Goal: Task Accomplishment & Management: Use online tool/utility

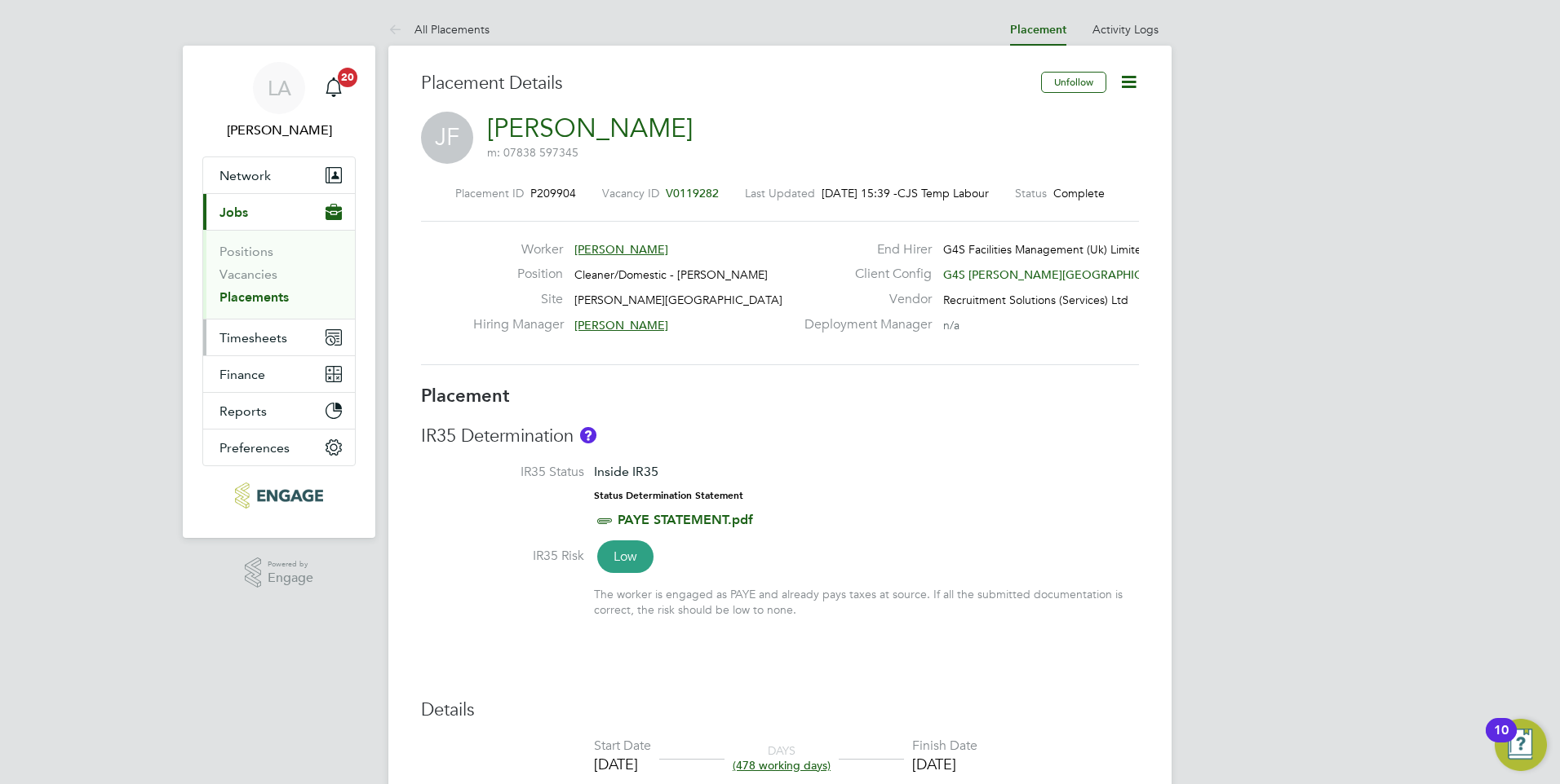
click at [257, 338] on span "Timesheets" at bounding box center [254, 338] width 67 height 15
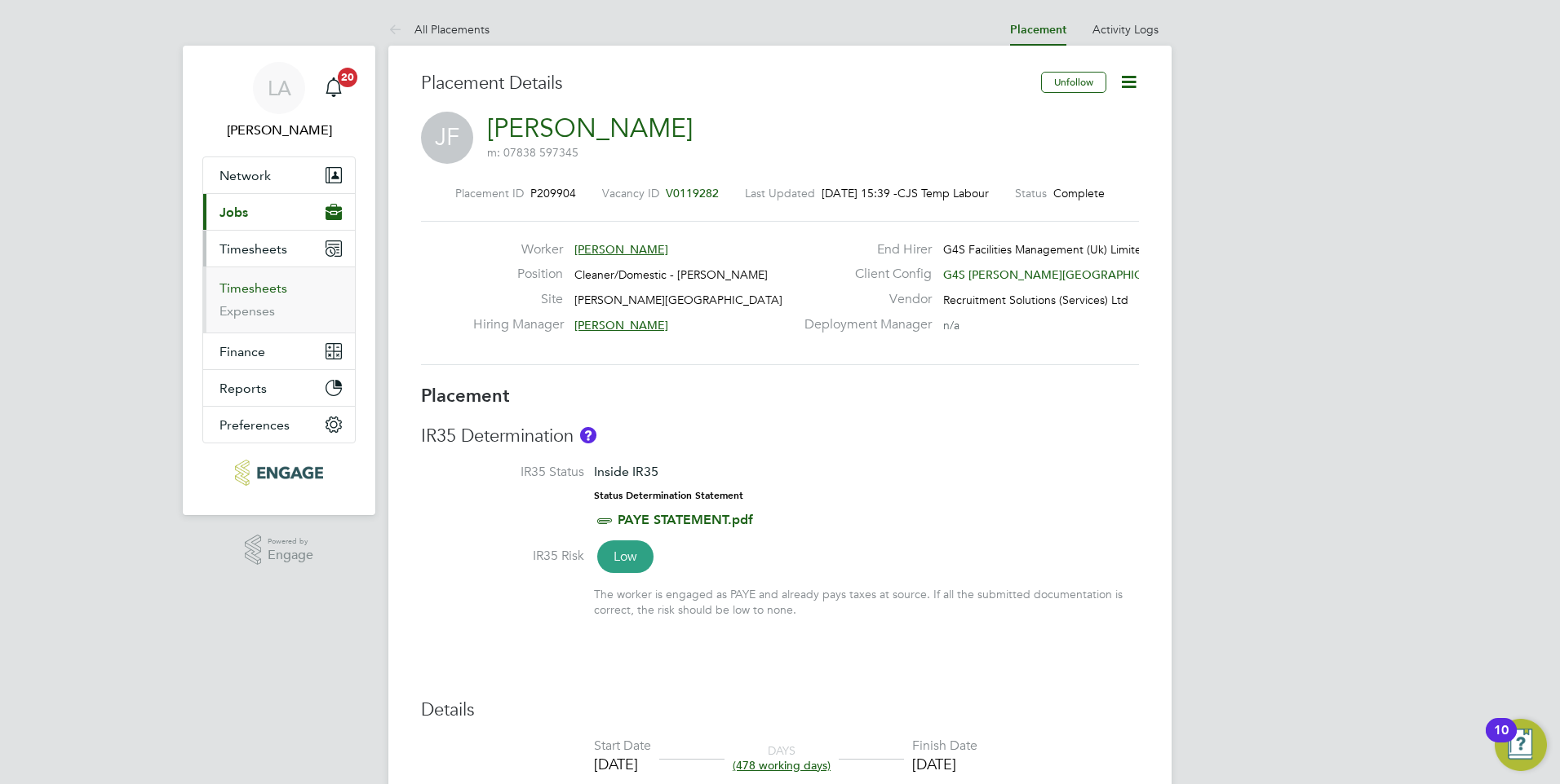
click at [272, 285] on link "Timesheets" at bounding box center [254, 288] width 67 height 15
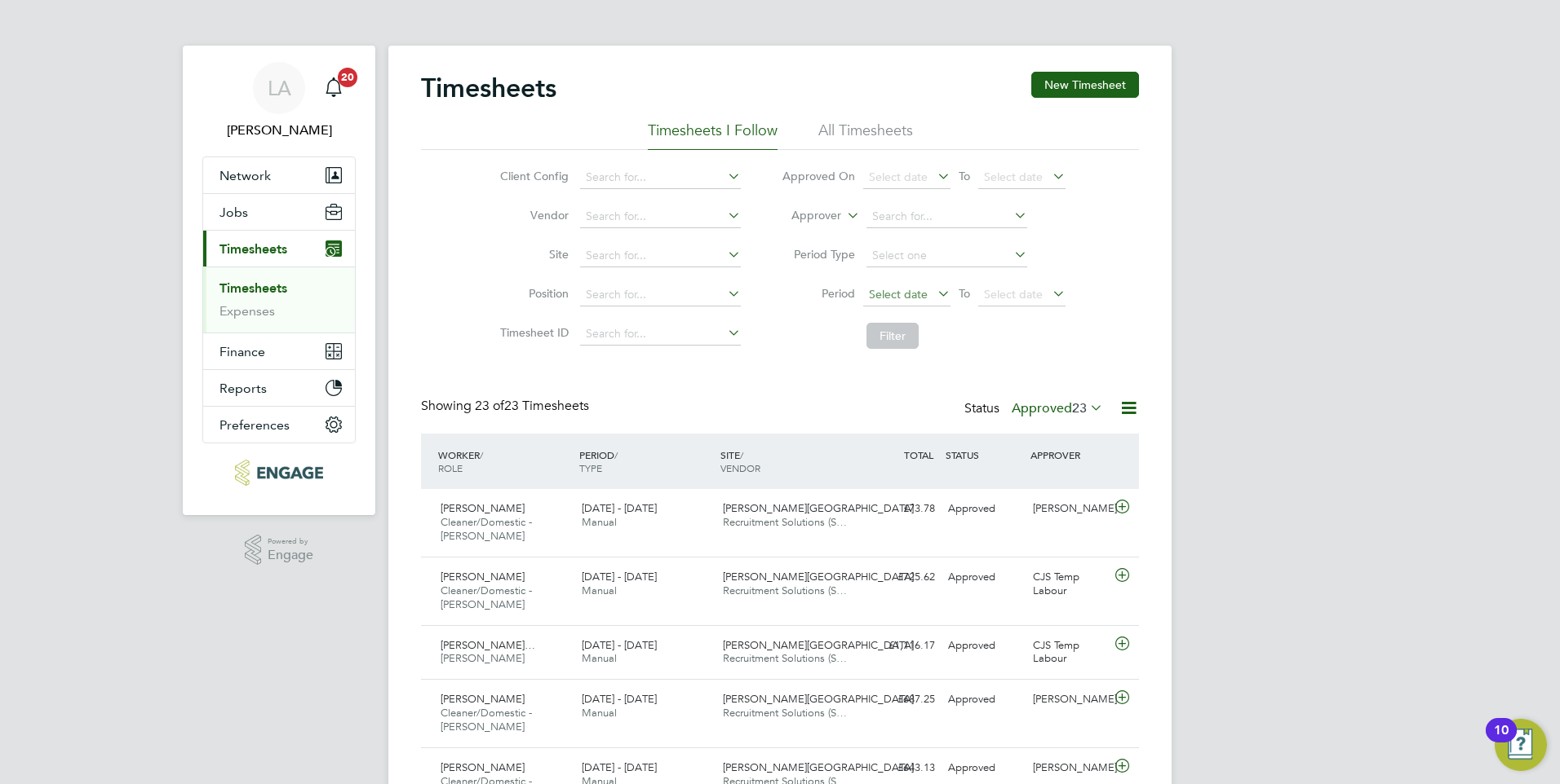
click at [899, 299] on span "Select date" at bounding box center [898, 294] width 58 height 15
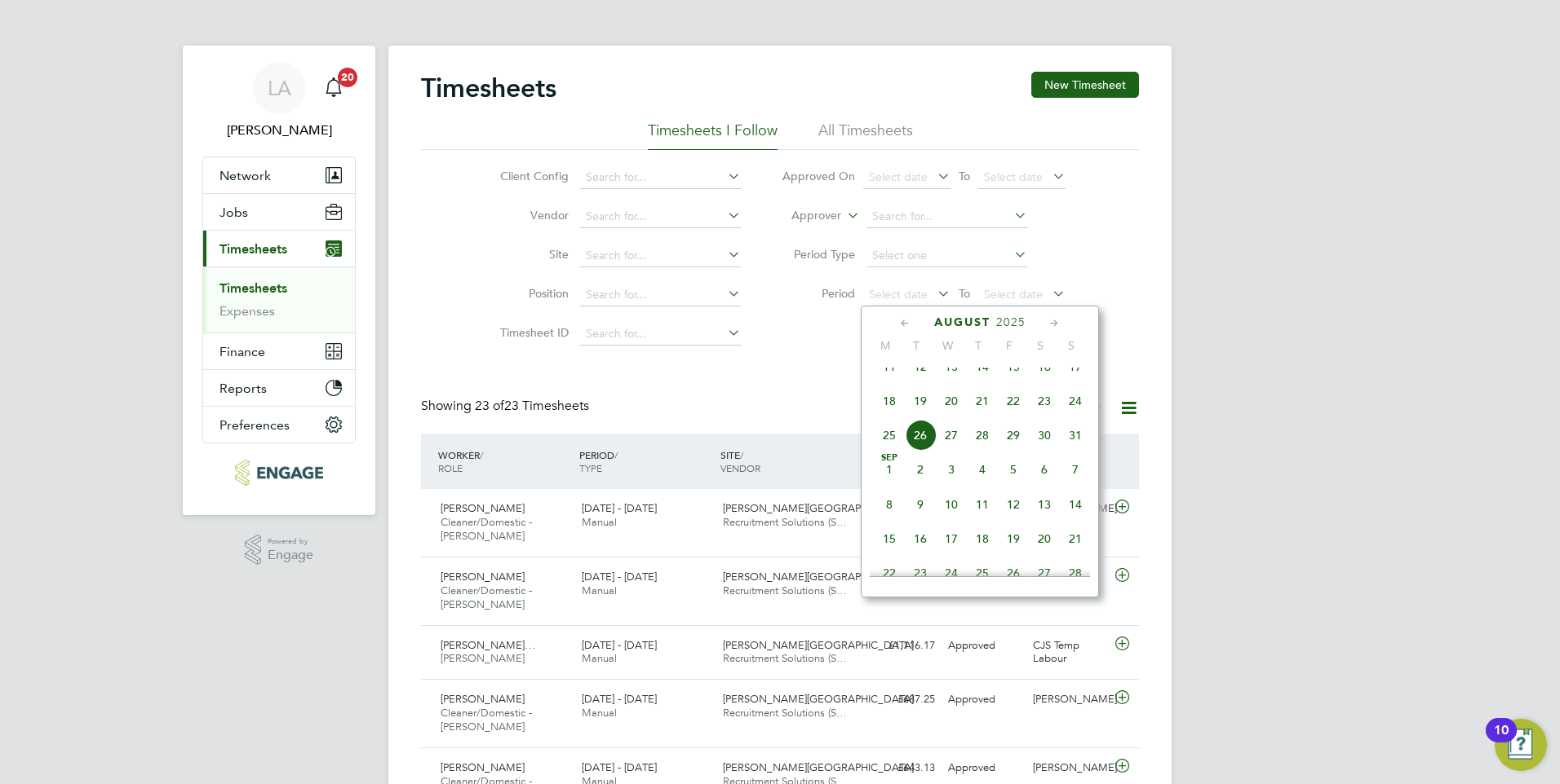
click at [891, 416] on span "18" at bounding box center [889, 400] width 31 height 31
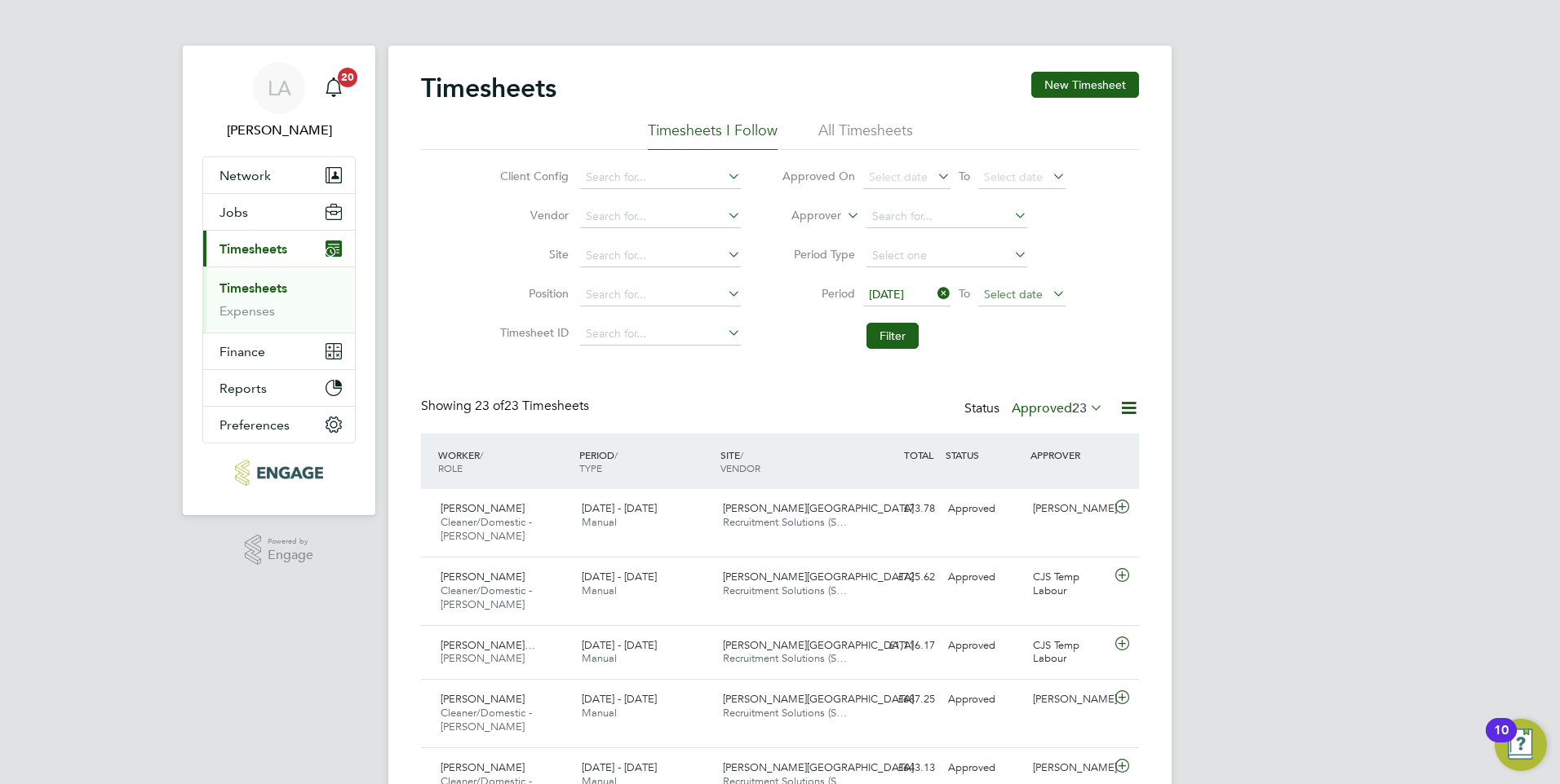
click at [1031, 292] on span "Select date" at bounding box center [1013, 294] width 58 height 15
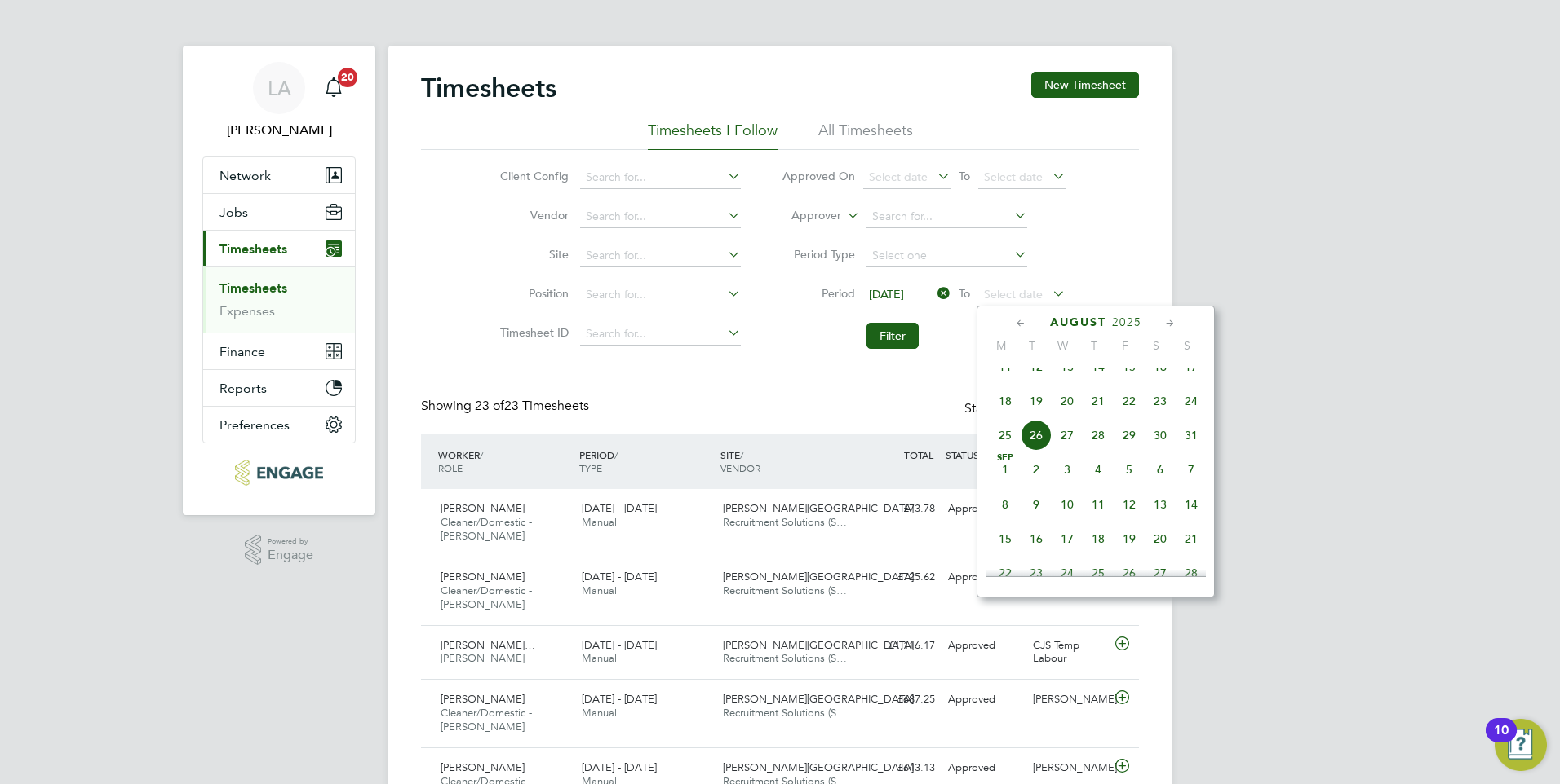
click at [1194, 415] on span "24" at bounding box center [1190, 400] width 31 height 31
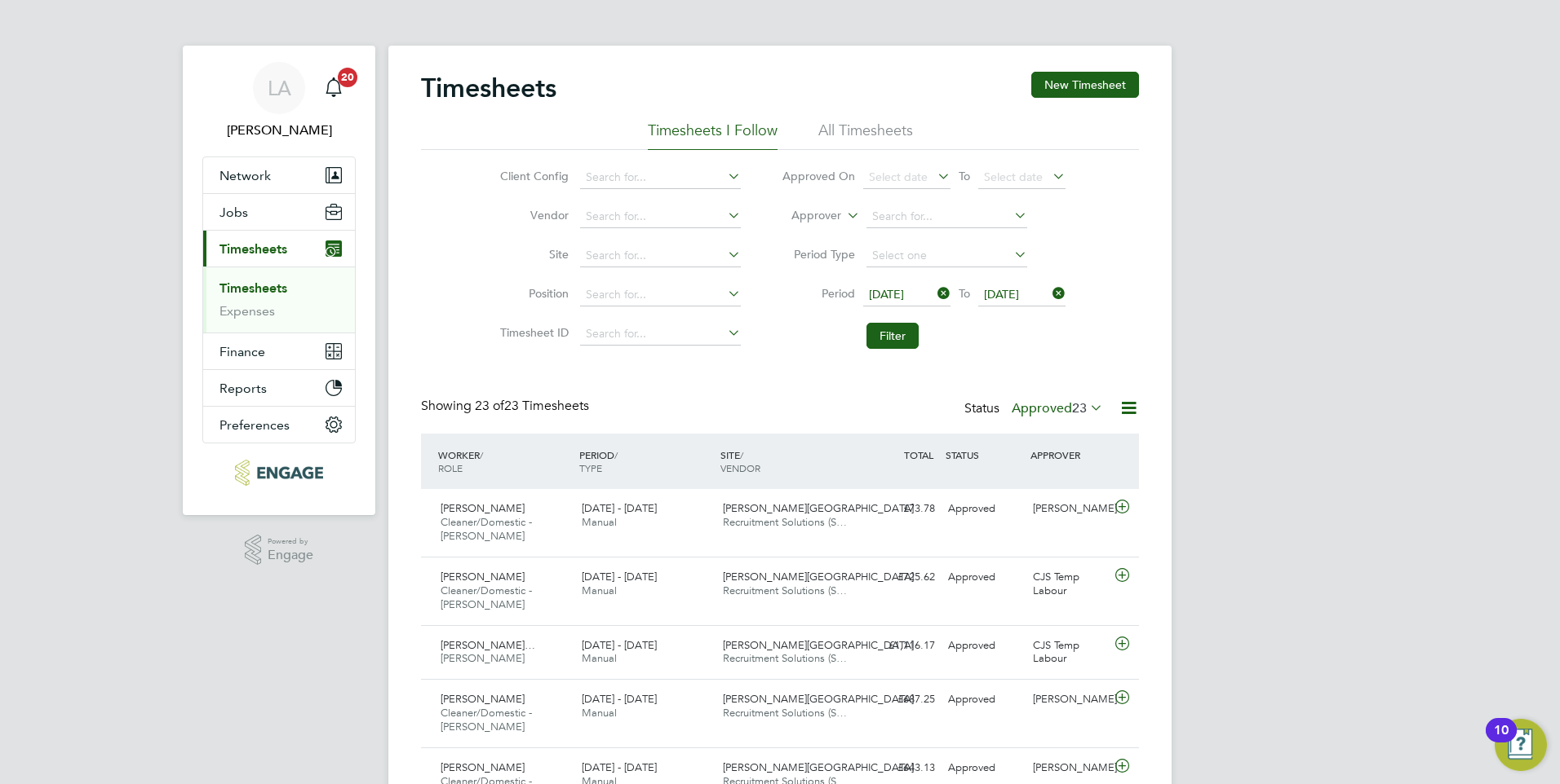
click at [934, 293] on icon at bounding box center [934, 293] width 0 height 23
click at [893, 291] on span "Select date" at bounding box center [898, 294] width 58 height 15
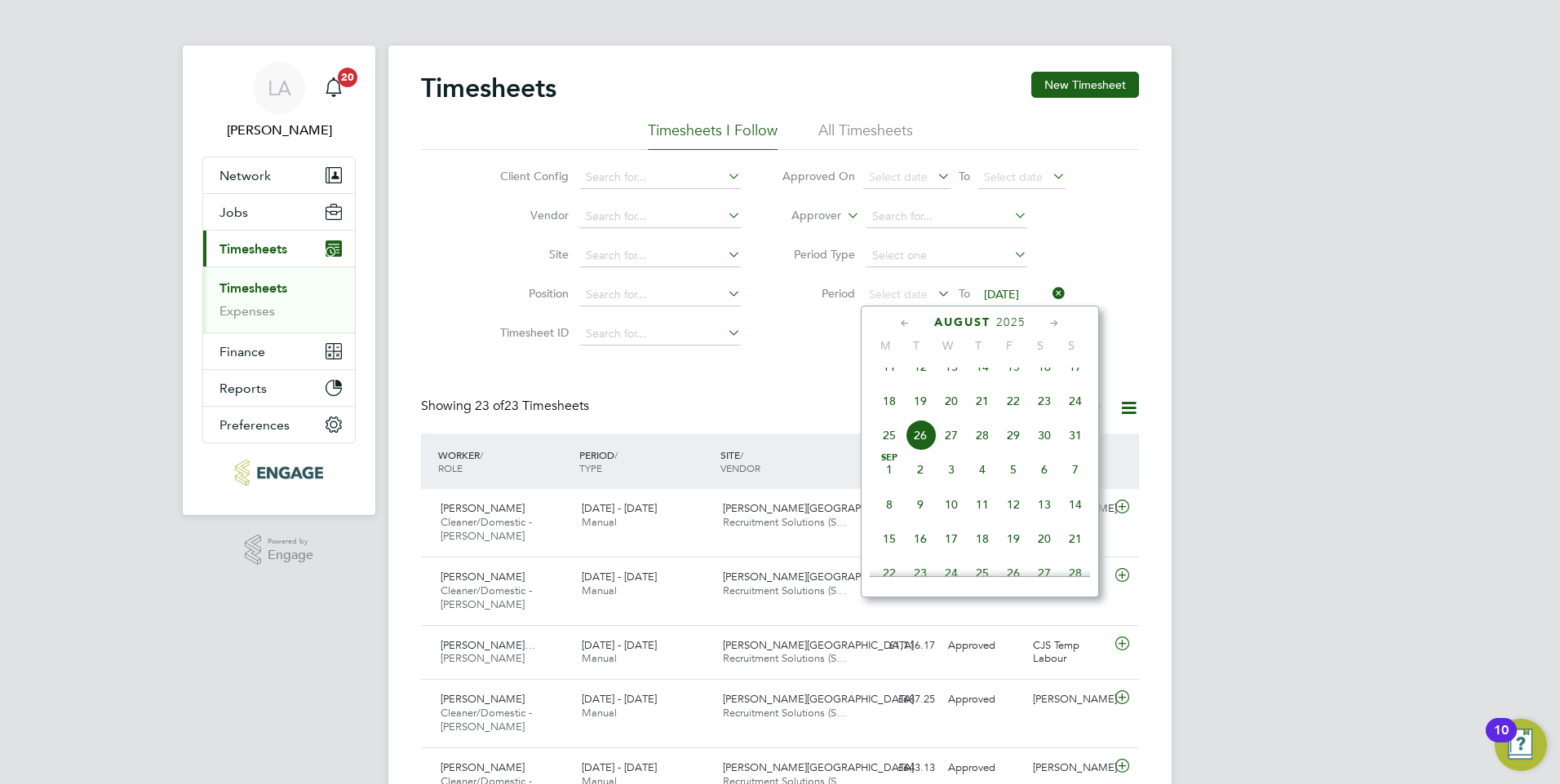
click at [885, 416] on span "18" at bounding box center [889, 400] width 31 height 31
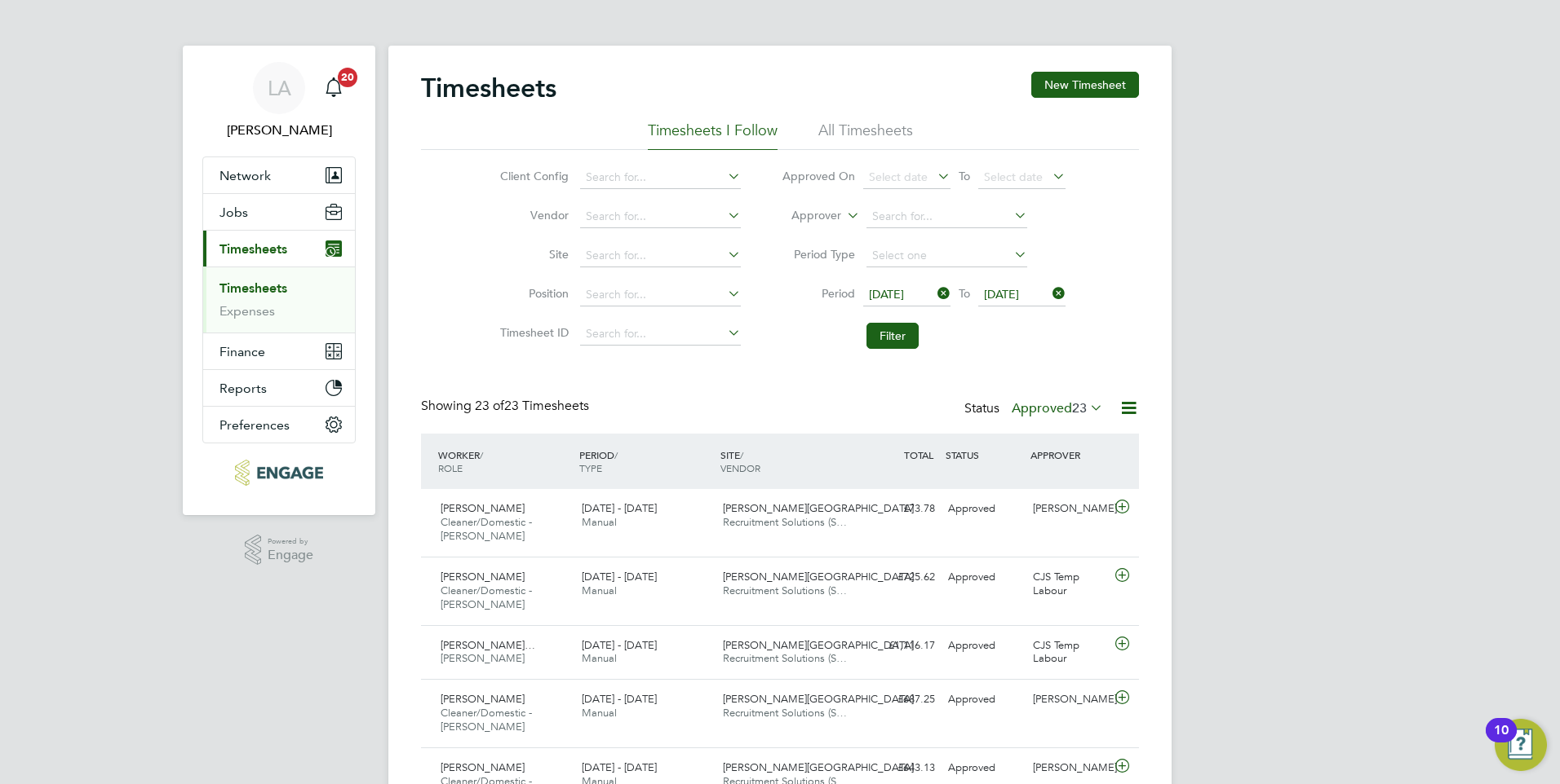
click at [1079, 408] on span "23" at bounding box center [1079, 408] width 15 height 16
click at [1082, 342] on li "Filter" at bounding box center [924, 336] width 324 height 43
click at [910, 343] on button "Filter" at bounding box center [892, 335] width 52 height 26
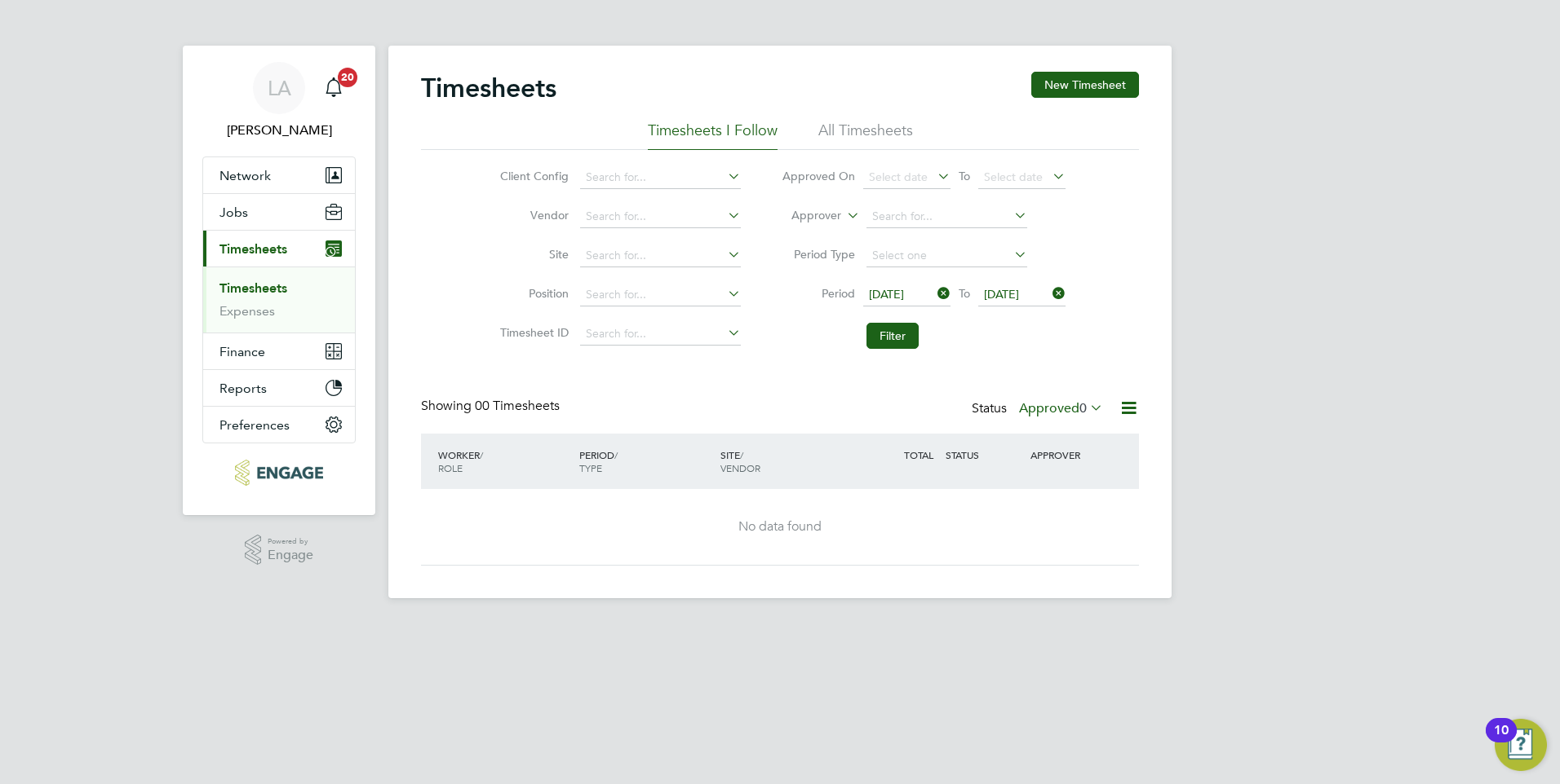
click at [1052, 413] on label "Approved 0" at bounding box center [1061, 408] width 84 height 16
click at [1041, 437] on li "All" at bounding box center [1063, 437] width 75 height 23
click at [1108, 86] on button "New Timesheet" at bounding box center [1084, 84] width 107 height 26
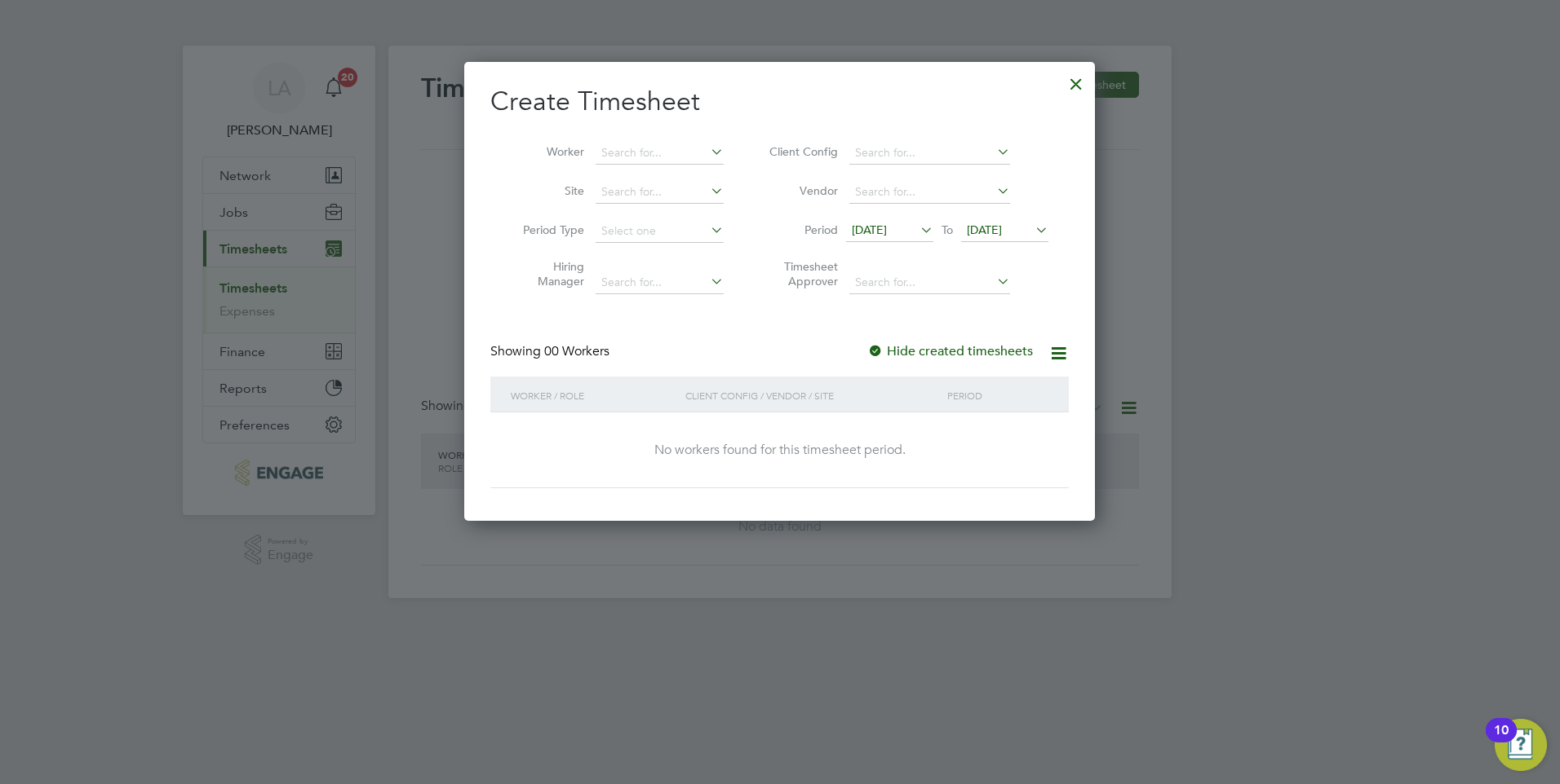
click at [900, 221] on span "[DATE]" at bounding box center [889, 231] width 87 height 22
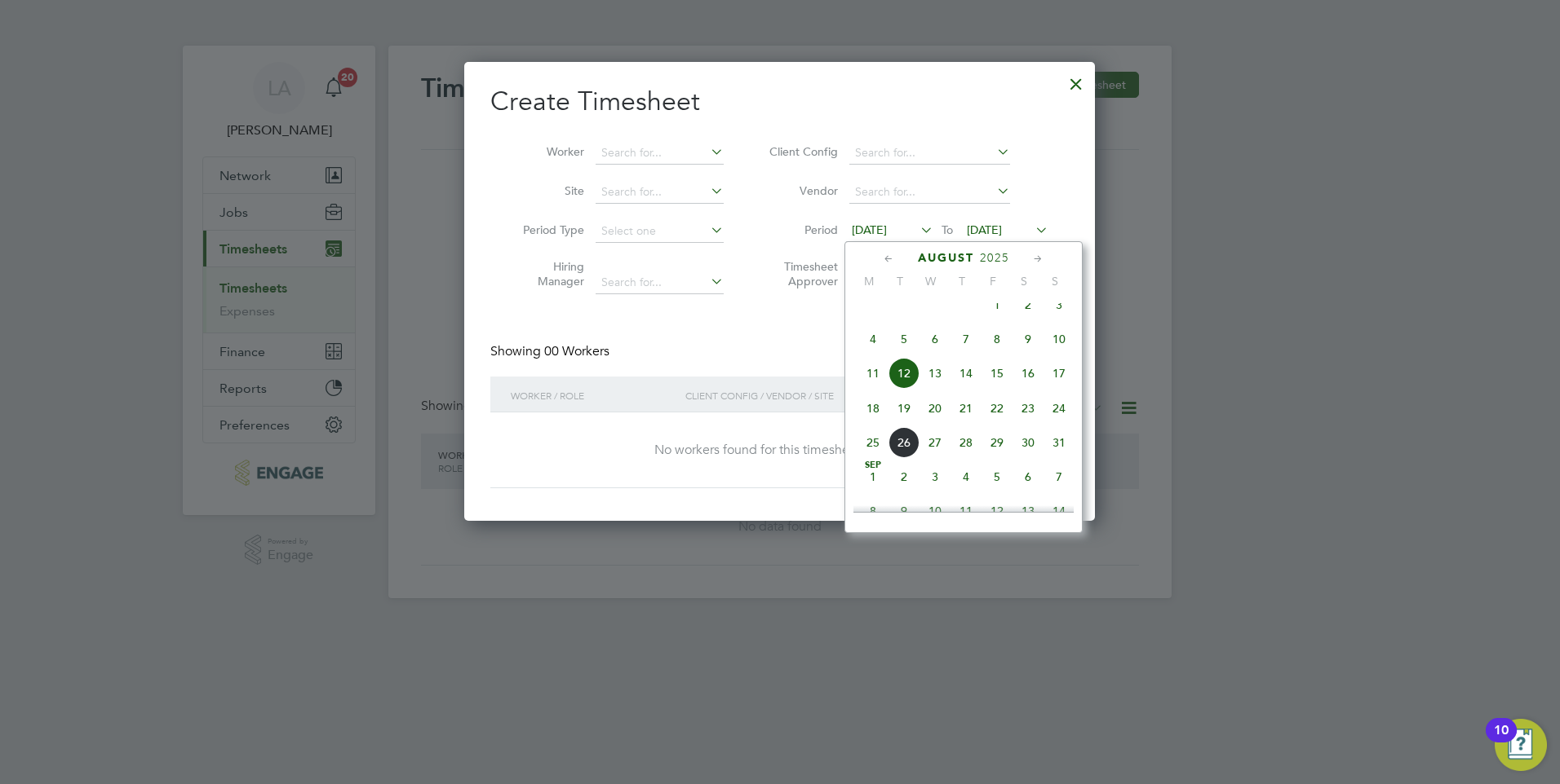
drag, startPoint x: 872, startPoint y: 428, endPoint x: 908, endPoint y: 387, distance: 54.6
click at [873, 424] on span "18" at bounding box center [872, 408] width 31 height 31
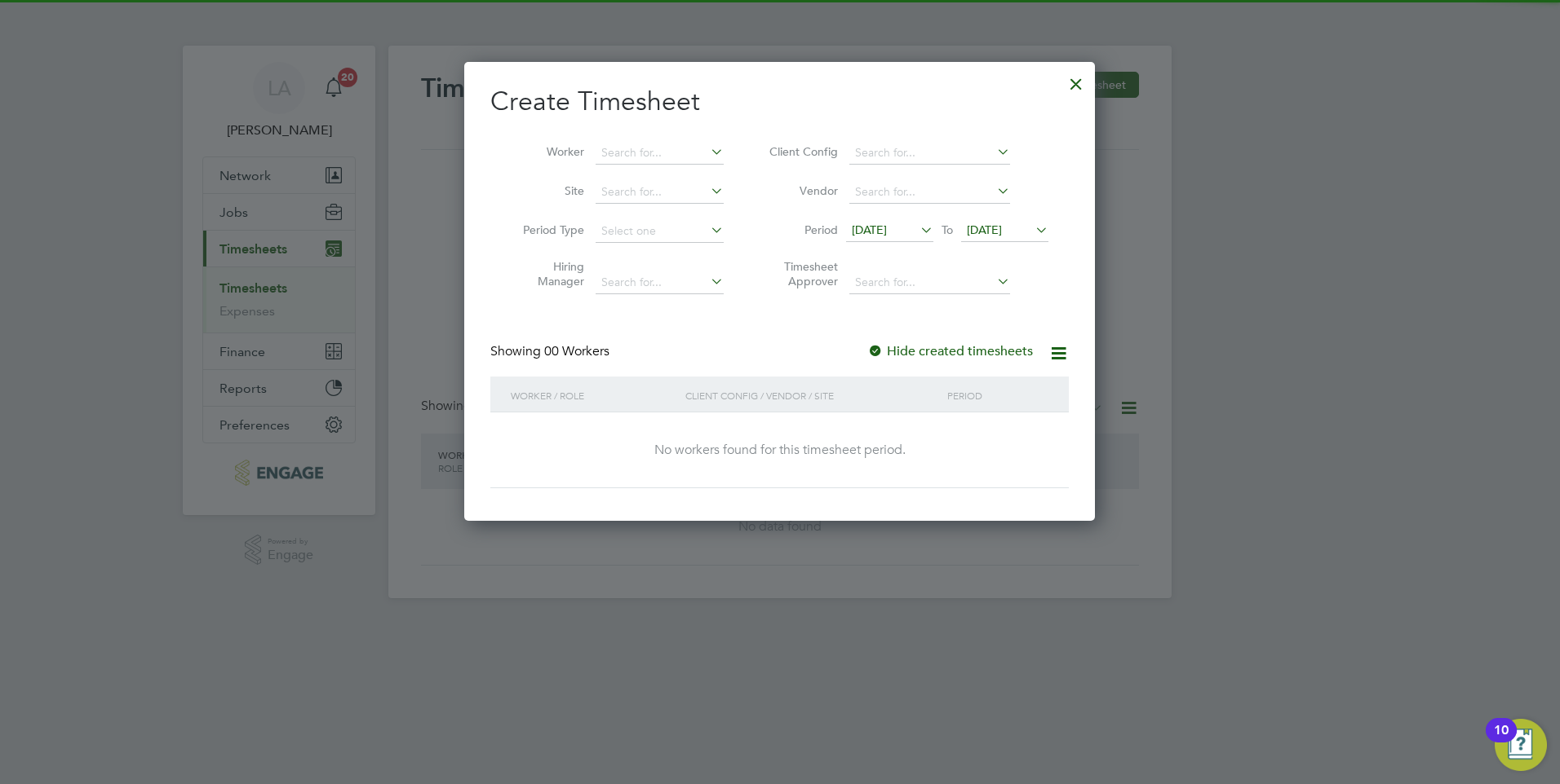
click at [1002, 224] on span "[DATE]" at bounding box center [985, 229] width 35 height 15
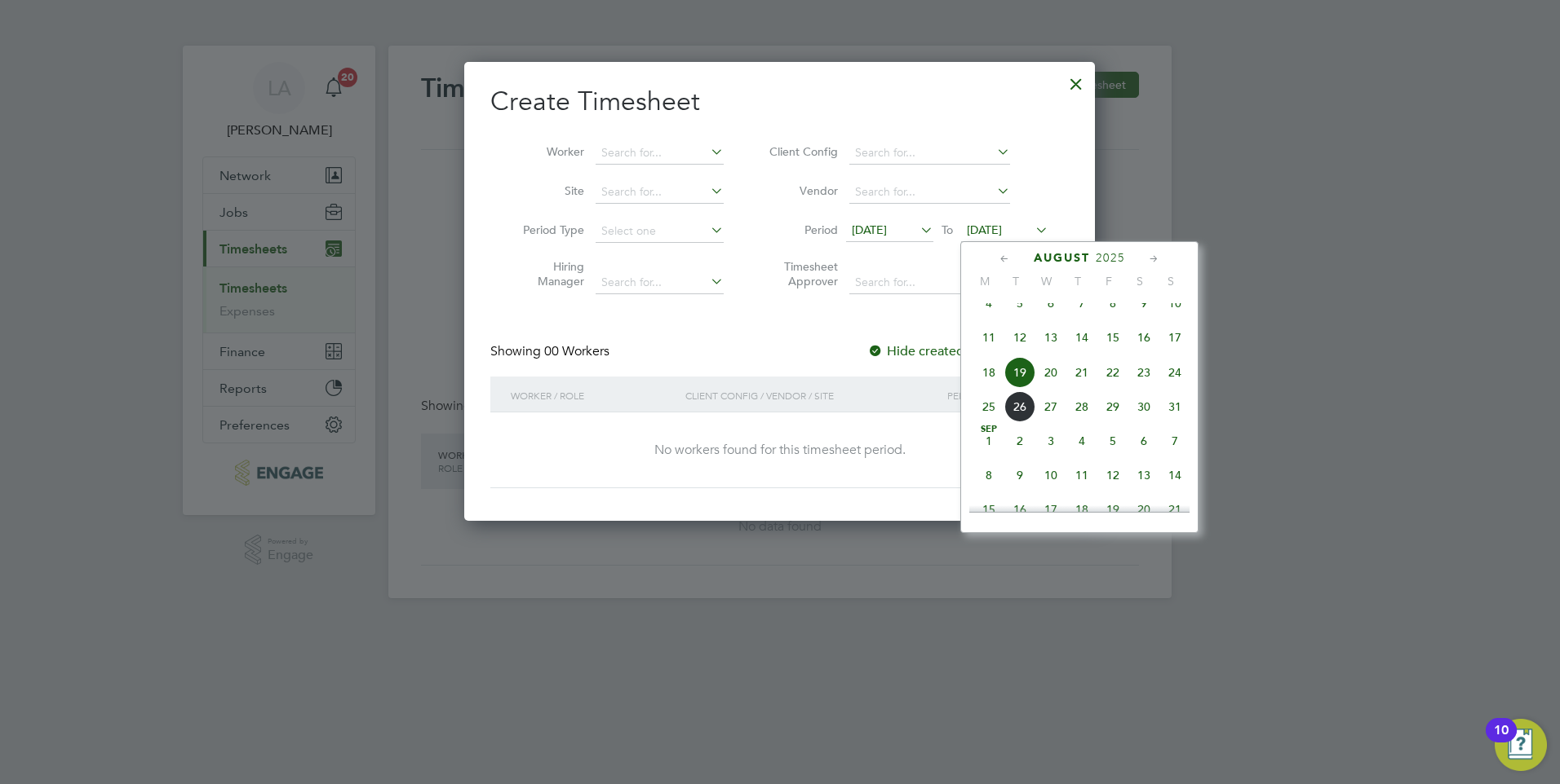
click at [1181, 388] on span "24" at bounding box center [1174, 372] width 31 height 31
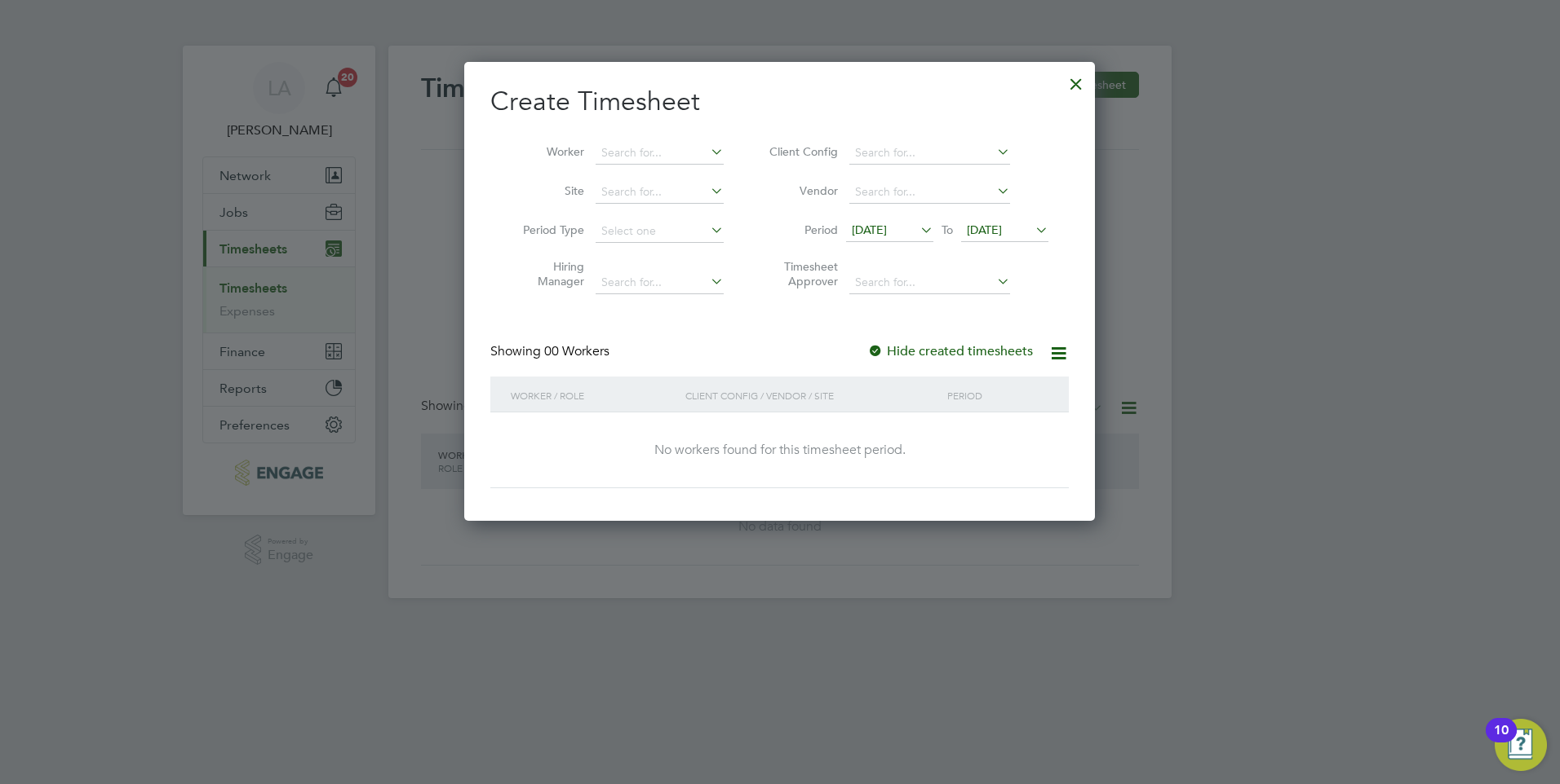
click at [961, 347] on label "Hide created timesheets" at bounding box center [949, 351] width 166 height 16
click at [878, 349] on div at bounding box center [875, 352] width 16 height 16
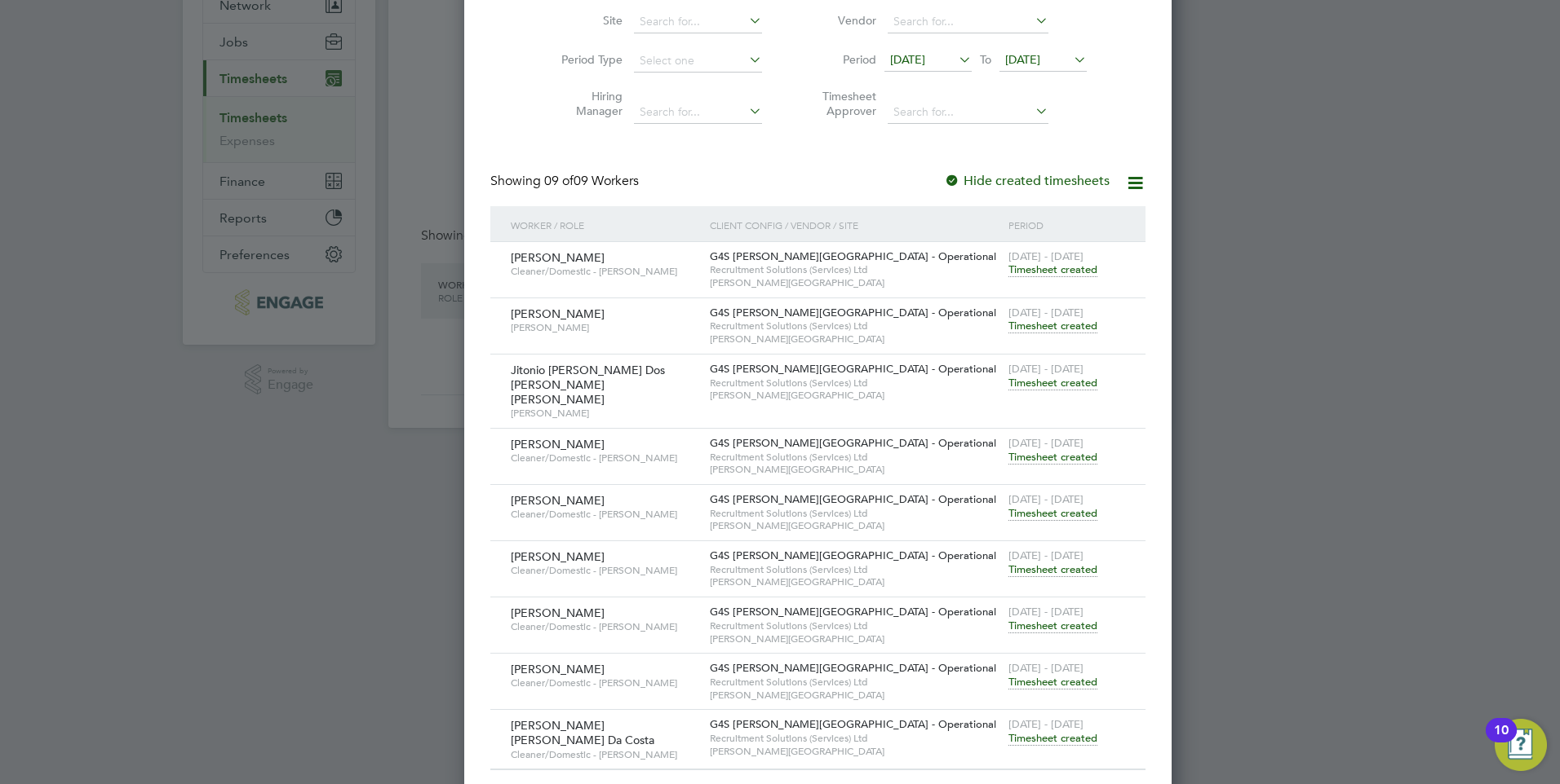
click at [944, 179] on div at bounding box center [952, 182] width 16 height 16
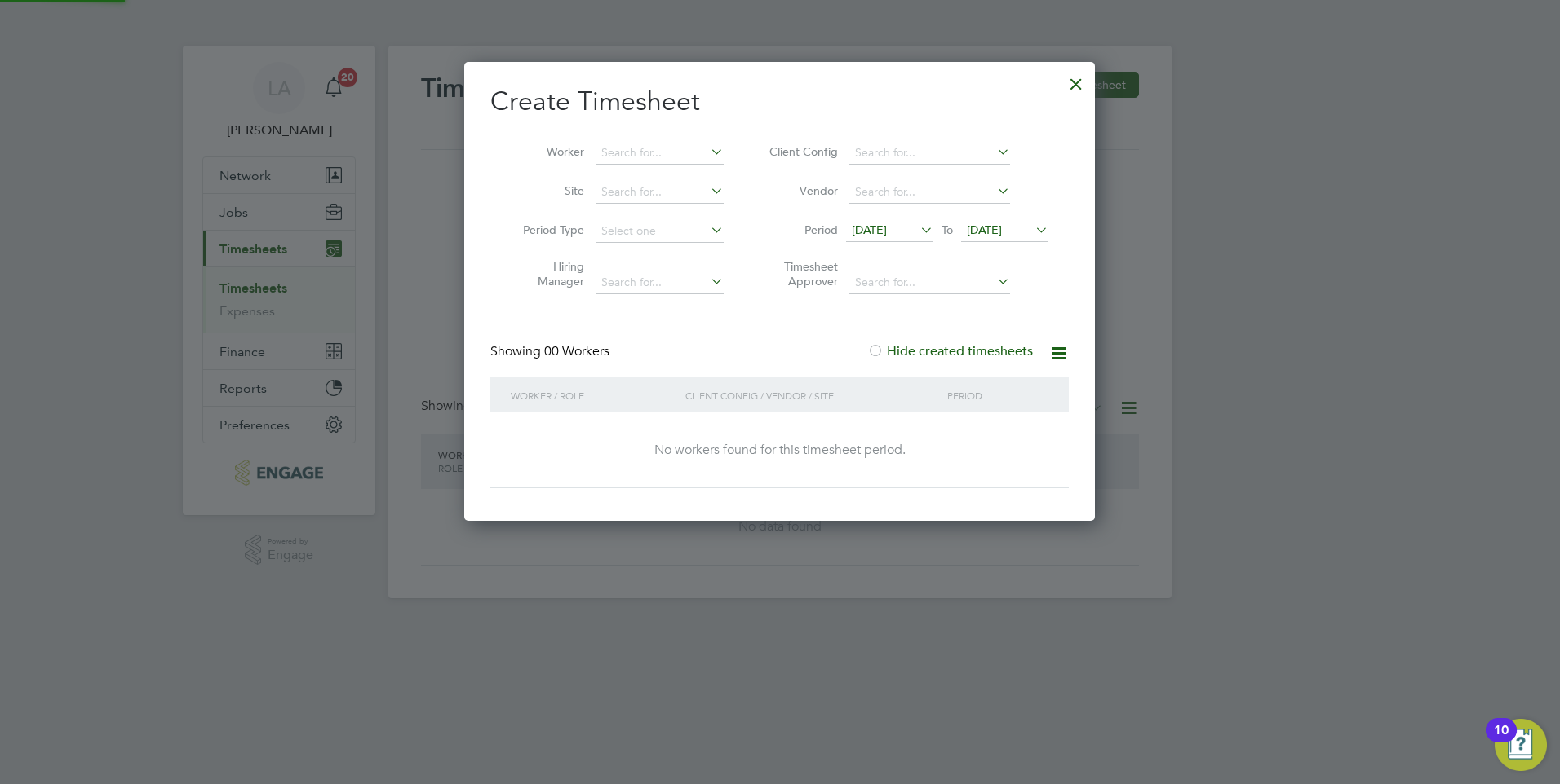
scroll to position [460, 631]
click at [1079, 93] on div at bounding box center [1075, 80] width 29 height 29
